Goal: Task Accomplishment & Management: Use online tool/utility

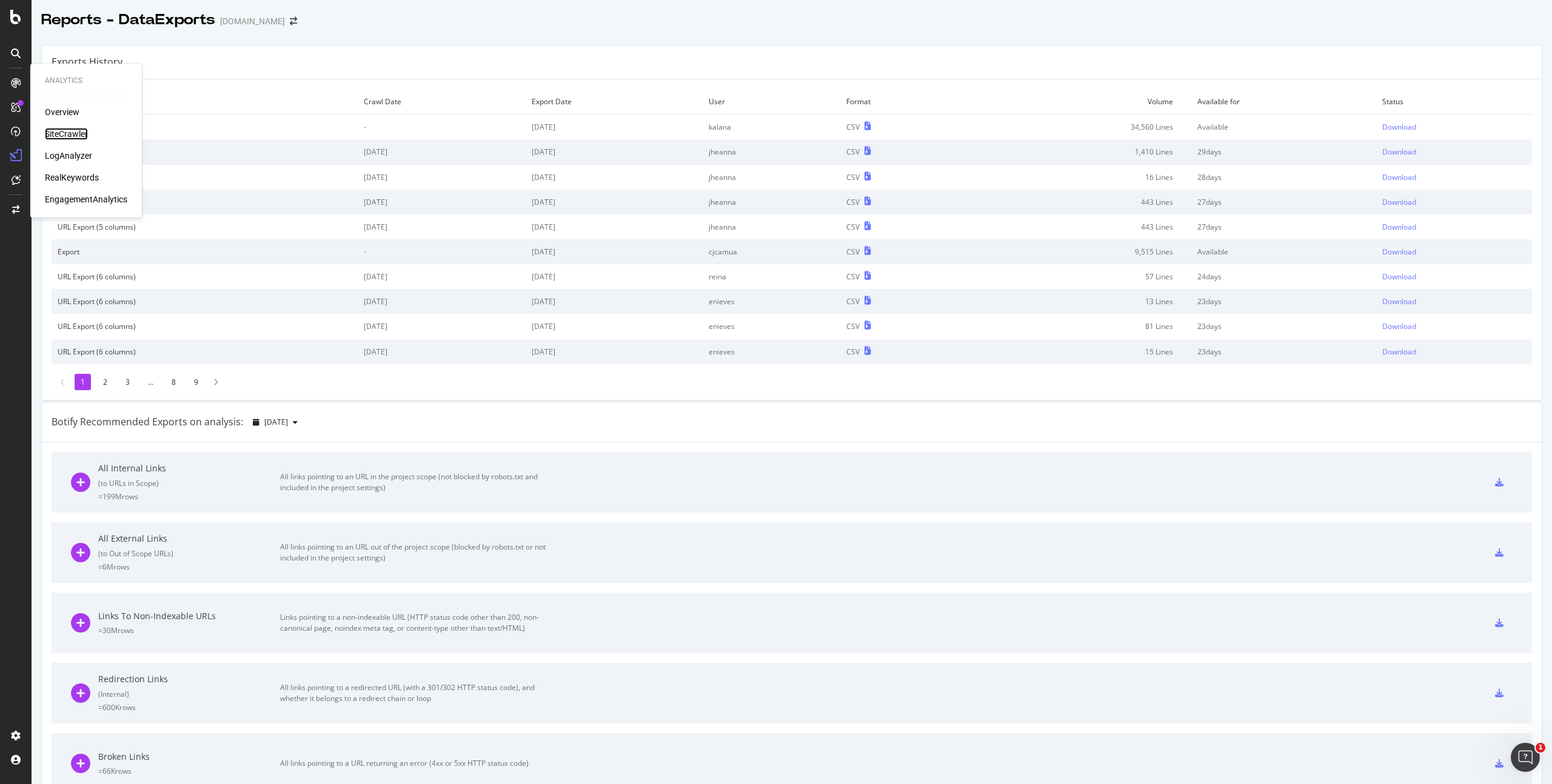
click at [71, 130] on div "SiteCrawler" at bounding box center [66, 134] width 43 height 12
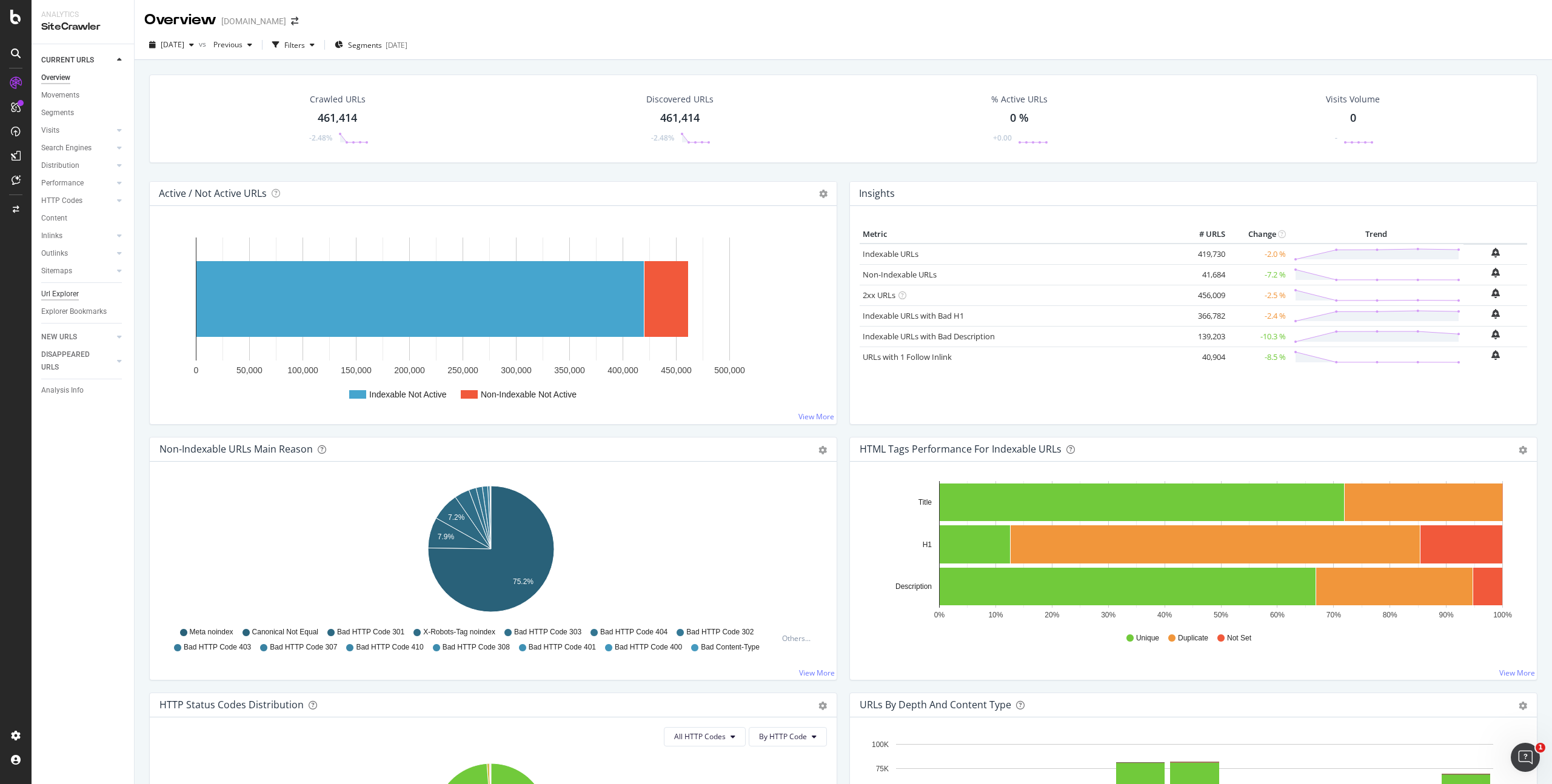
click at [64, 289] on div "Url Explorer" at bounding box center [60, 294] width 38 height 13
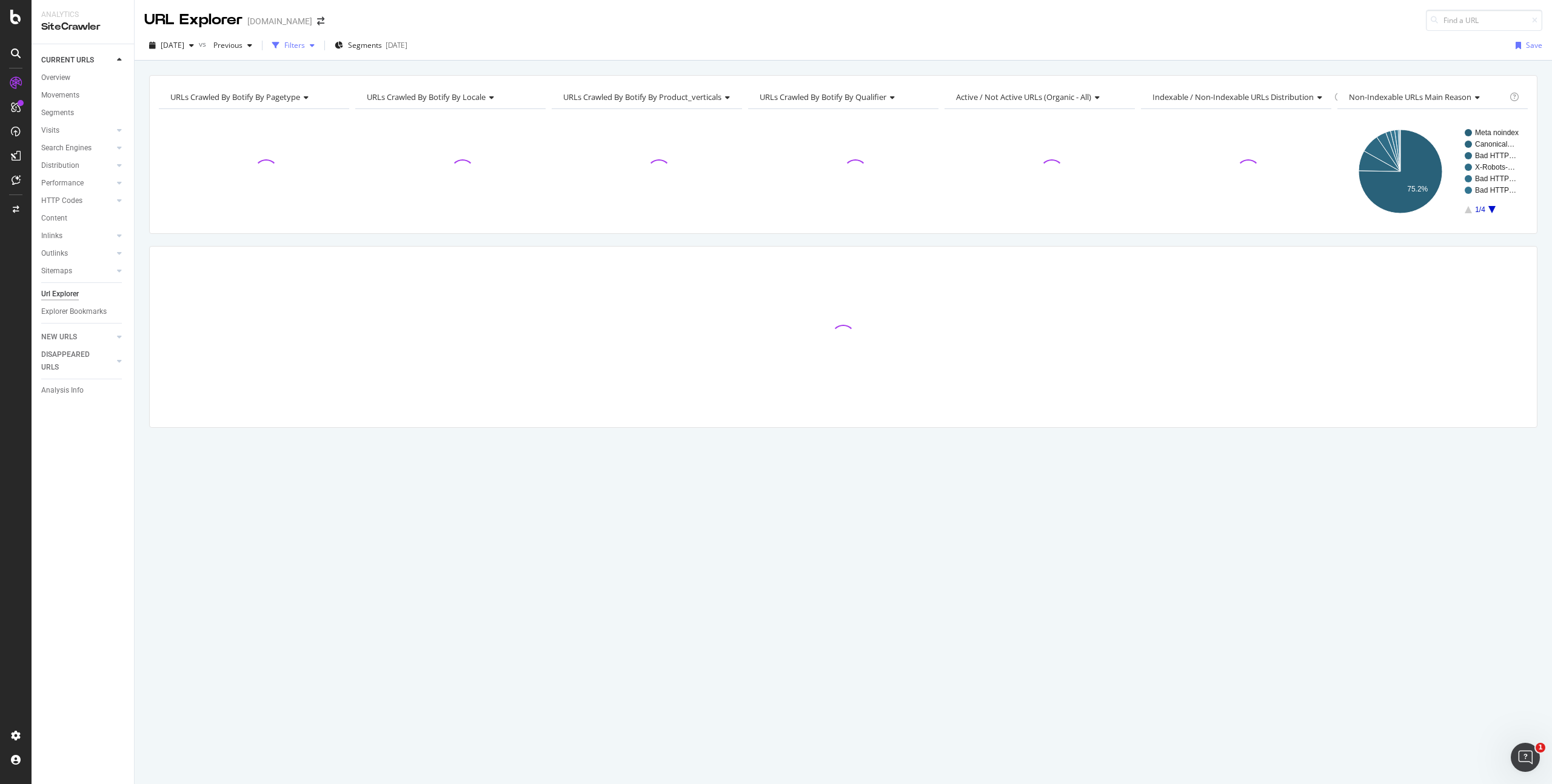
click at [315, 50] on div "Filters" at bounding box center [293, 45] width 52 height 19
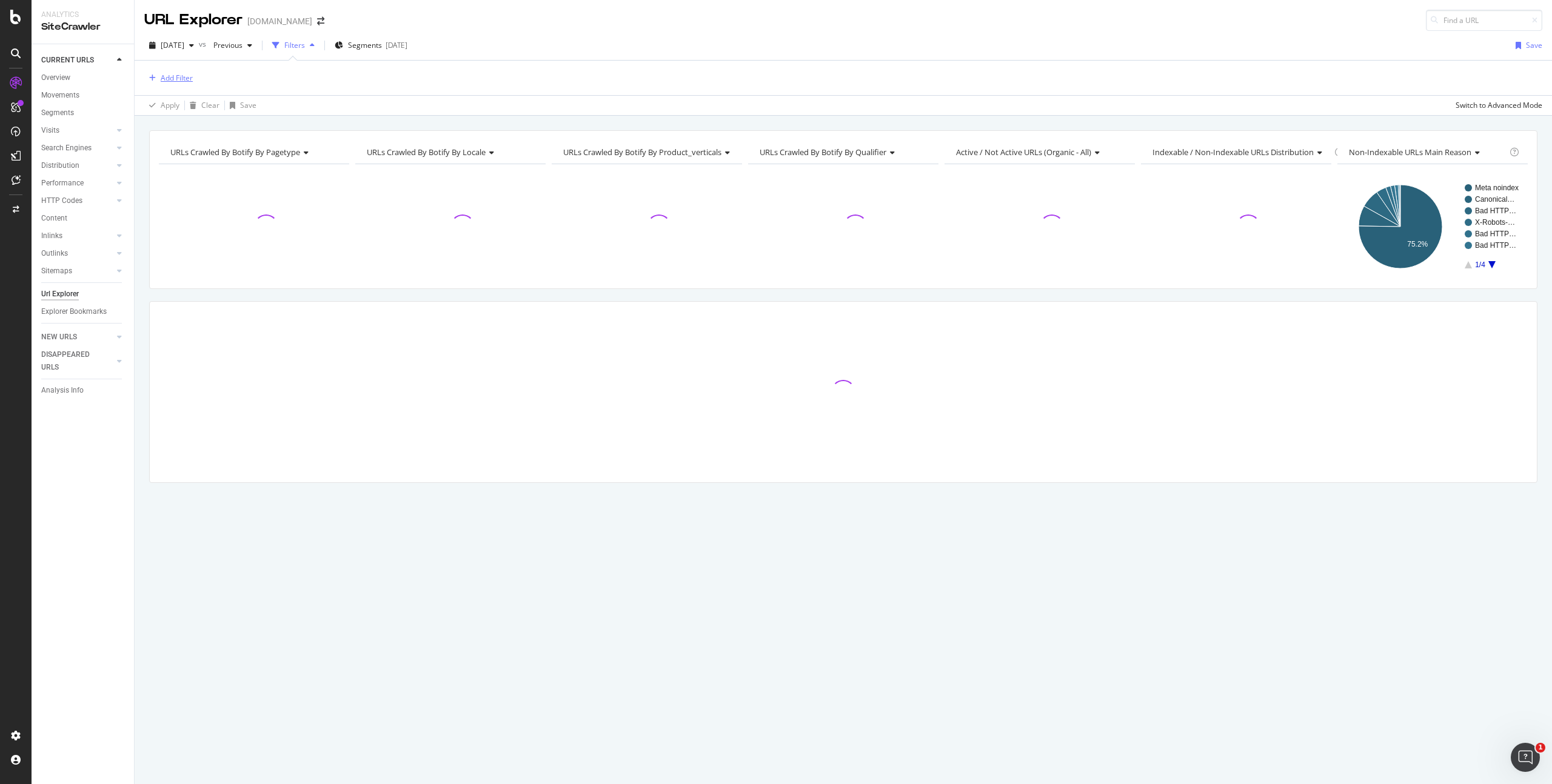
click at [163, 73] on div "Add Filter" at bounding box center [176, 77] width 32 height 10
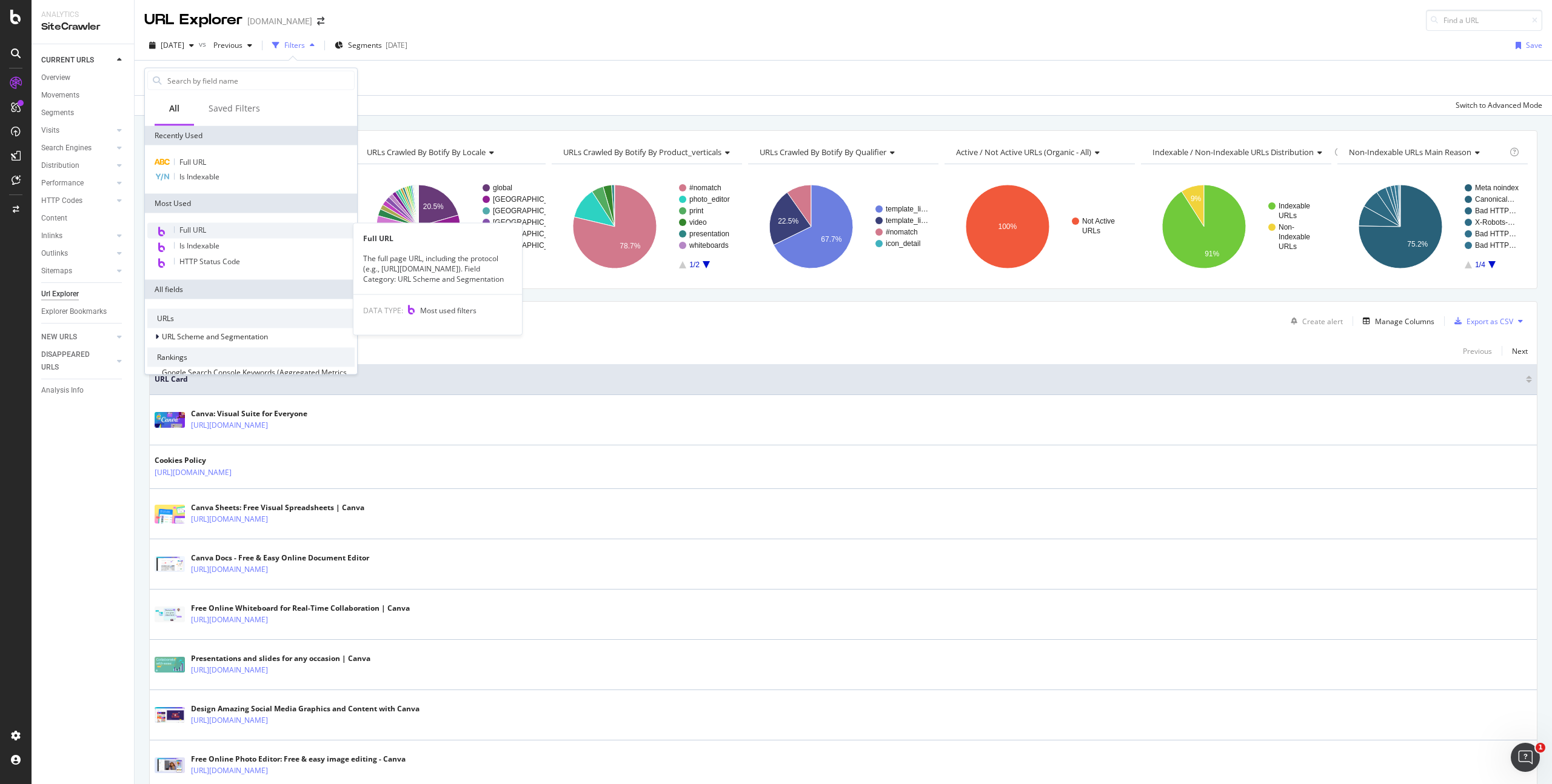
click at [187, 232] on span "Full URL" at bounding box center [192, 229] width 27 height 10
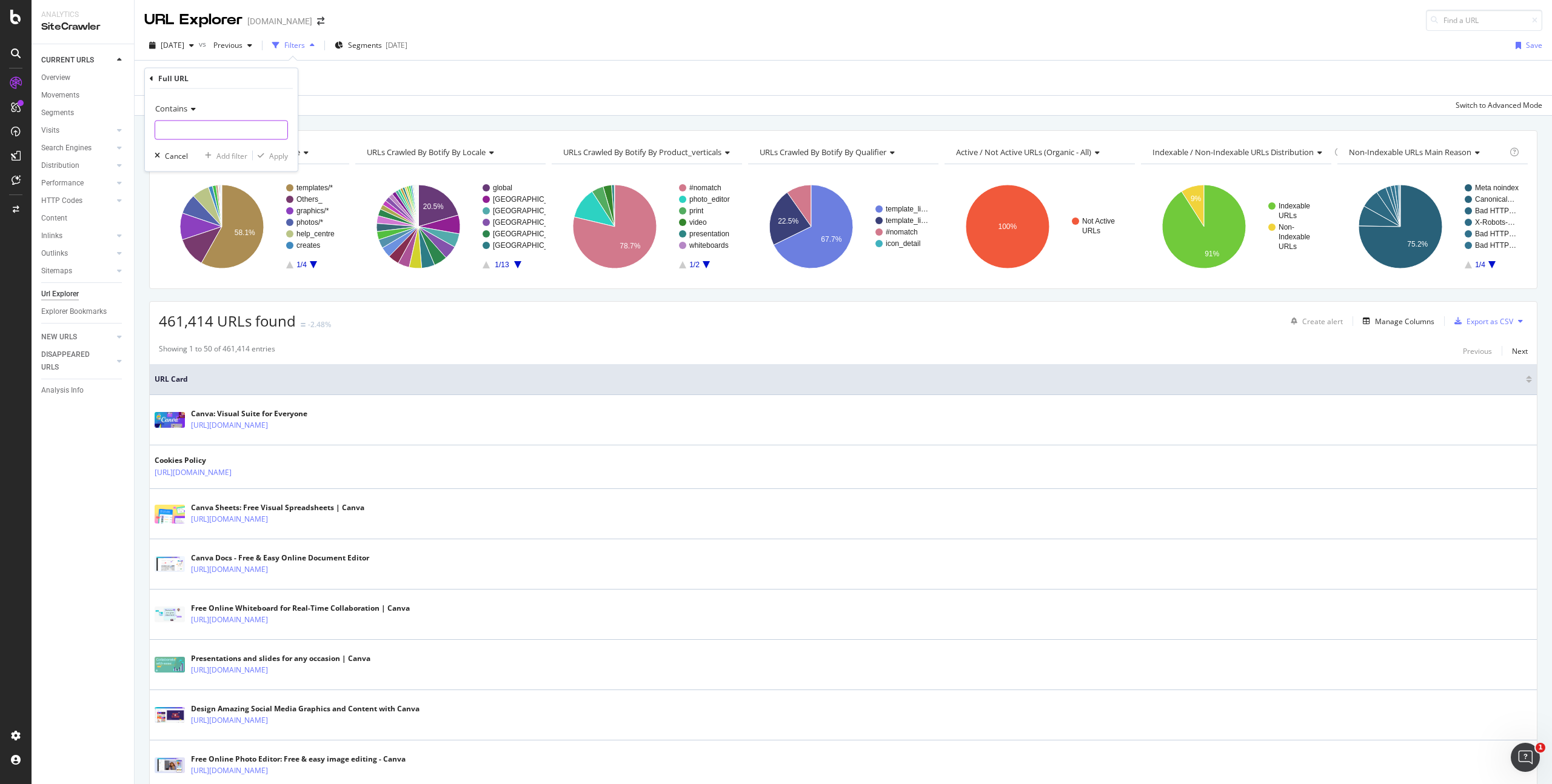
click at [197, 131] on input "text" at bounding box center [221, 130] width 132 height 19
paste input "[URL][DOMAIN_NAME]"
type input "[URL][DOMAIN_NAME]"
click at [263, 150] on button "Apply" at bounding box center [271, 155] width 35 height 12
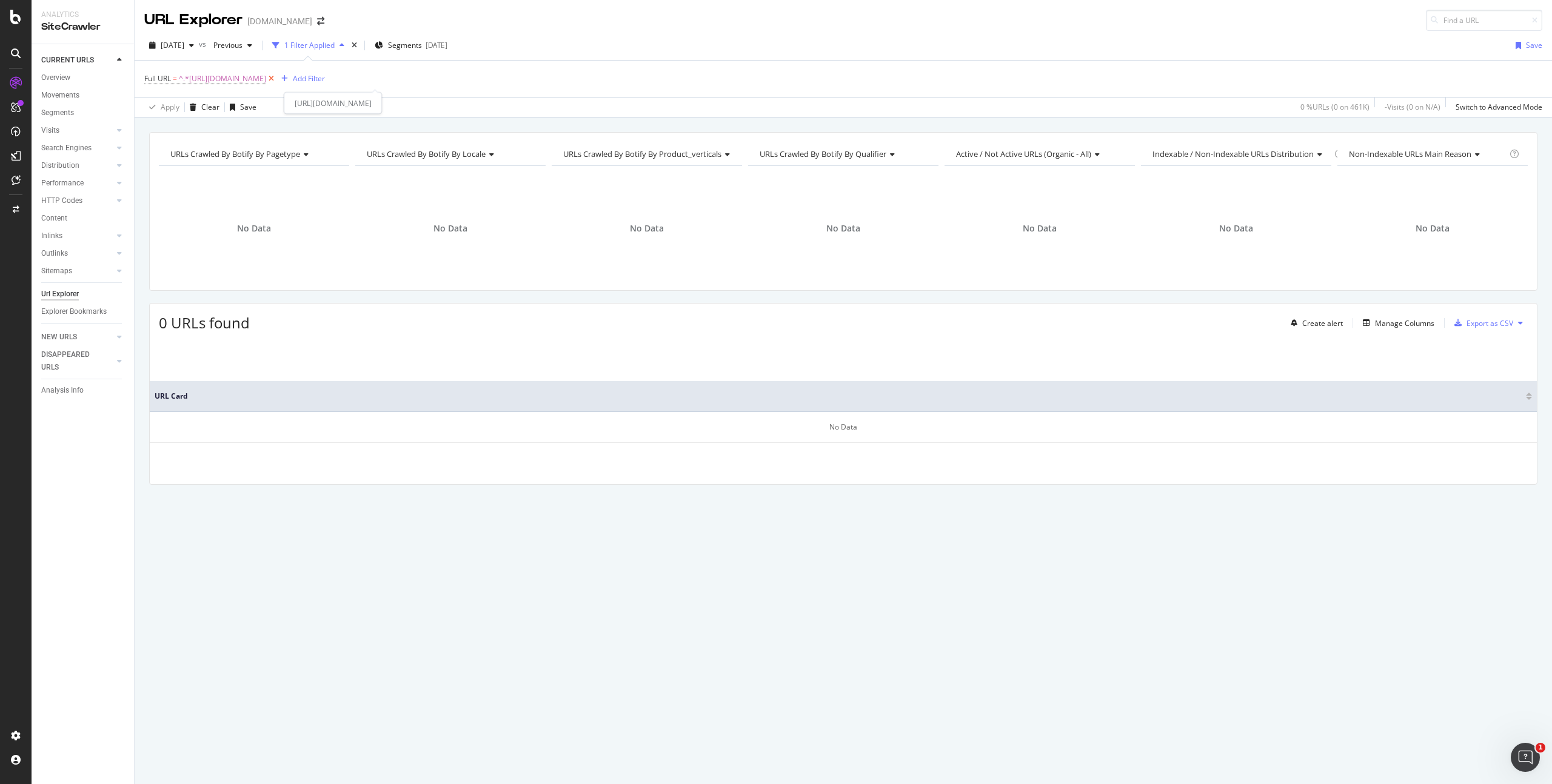
click at [276, 79] on icon at bounding box center [271, 78] width 10 height 12
